Goal: Find specific page/section: Find specific page/section

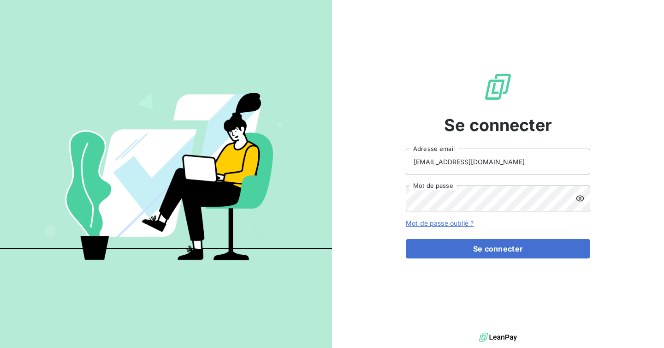
click at [500, 166] on input "[EMAIL_ADDRESS][DOMAIN_NAME]" at bounding box center [498, 162] width 184 height 26
type input "admin@tiptoptapis"
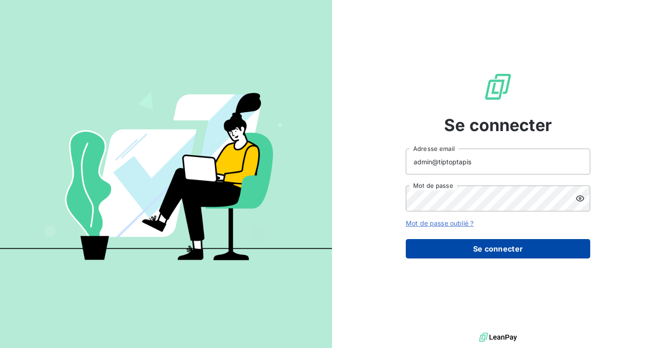
click at [497, 247] on button "Se connecter" at bounding box center [498, 248] width 184 height 19
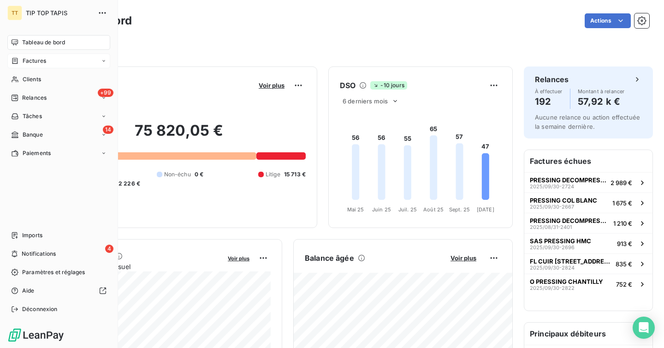
click at [37, 56] on div "Factures" at bounding box center [58, 61] width 103 height 15
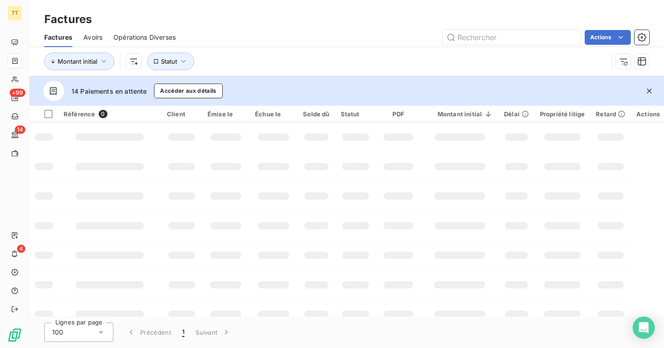
click at [89, 40] on span "Avoirs" at bounding box center [92, 37] width 19 height 9
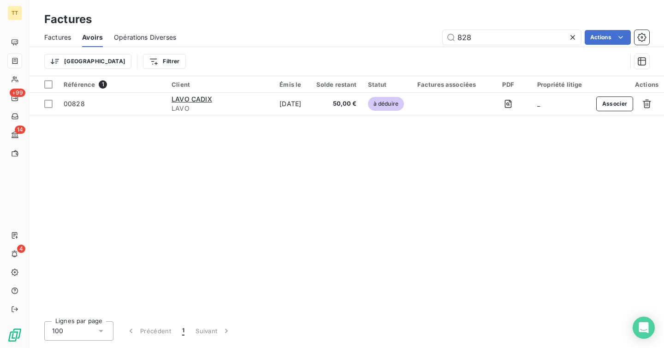
type input "828"
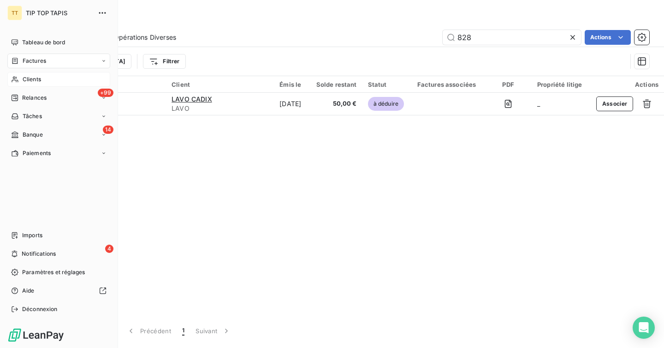
click at [41, 76] on span "Clients" at bounding box center [32, 79] width 18 height 8
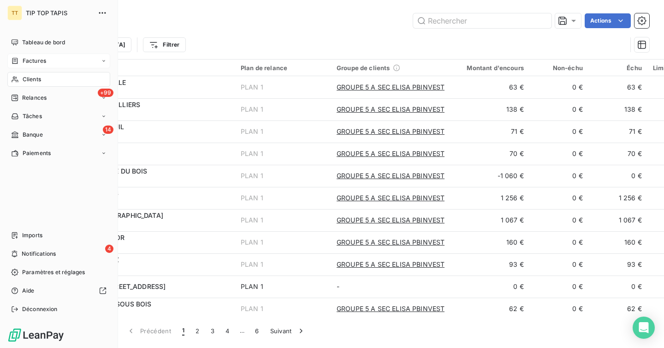
click at [50, 60] on div "Factures" at bounding box center [58, 61] width 103 height 15
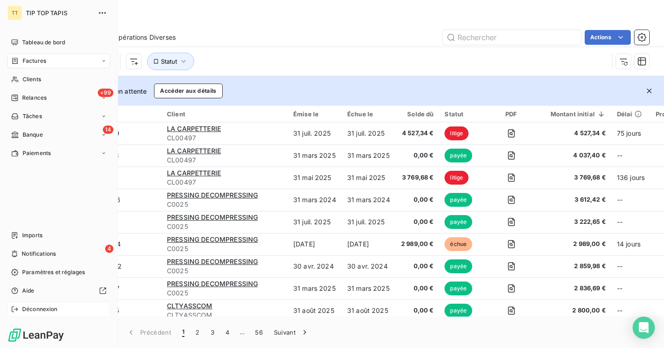
click at [36, 310] on span "Déconnexion" at bounding box center [40, 309] width 36 height 8
